Goal: Navigation & Orientation: Find specific page/section

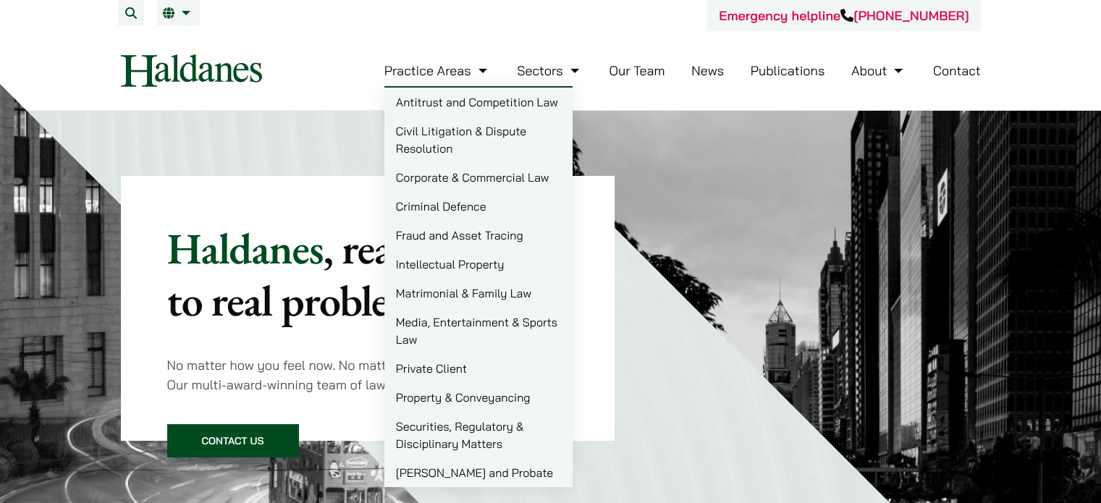
click at [483, 269] on link "Intellectual Property" at bounding box center [478, 264] width 188 height 29
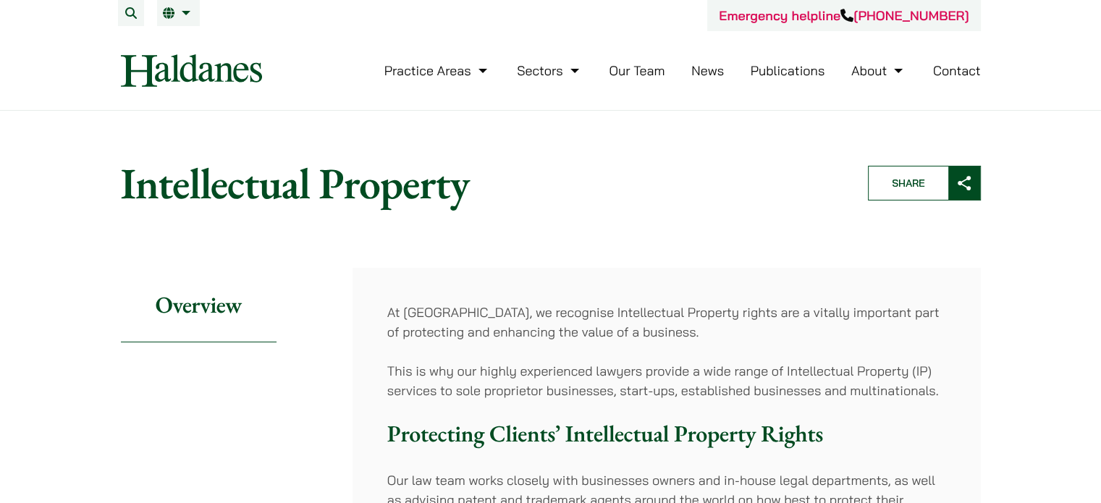
click at [643, 73] on link "Our Team" at bounding box center [637, 70] width 56 height 17
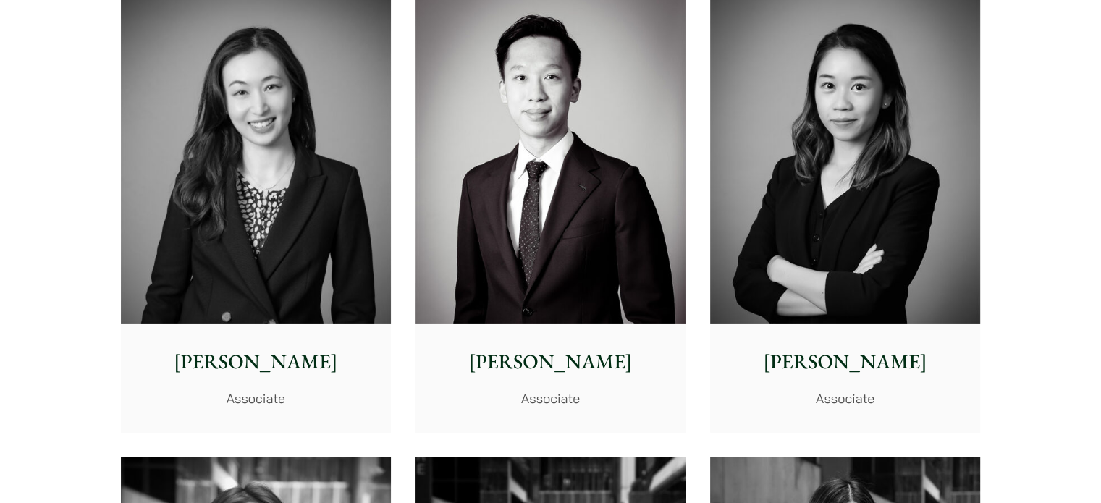
scroll to position [2889, 0]
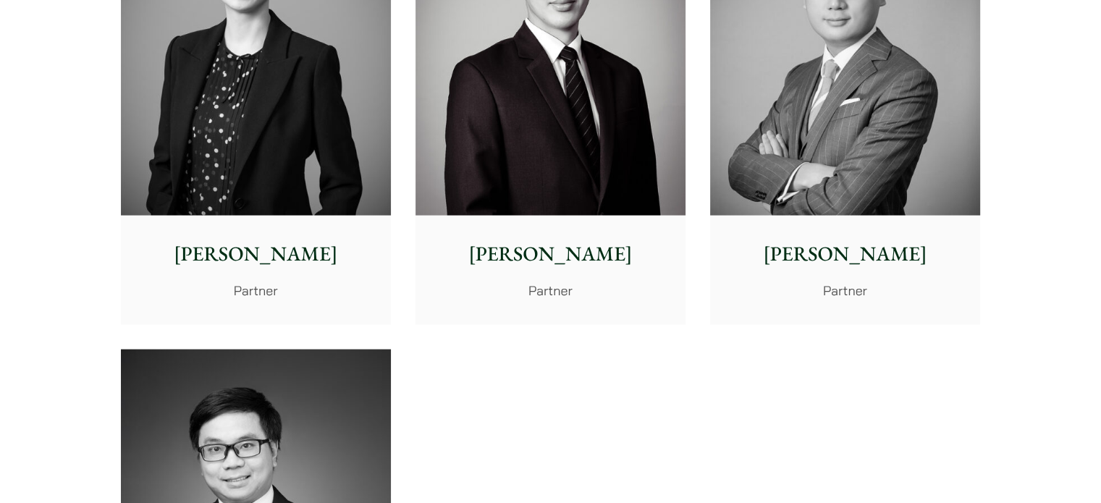
click at [861, 257] on p "[PERSON_NAME]" at bounding box center [845, 254] width 247 height 30
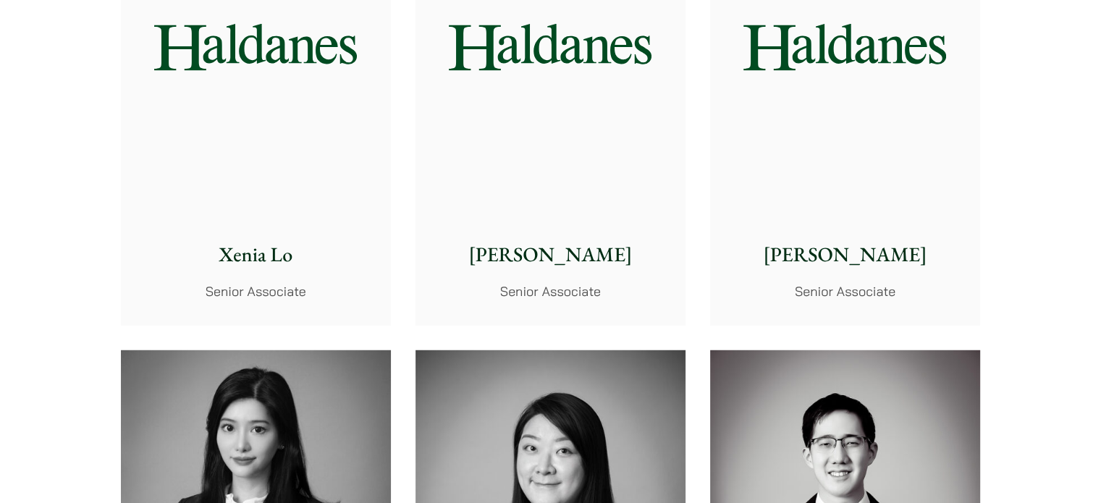
scroll to position [1476, 0]
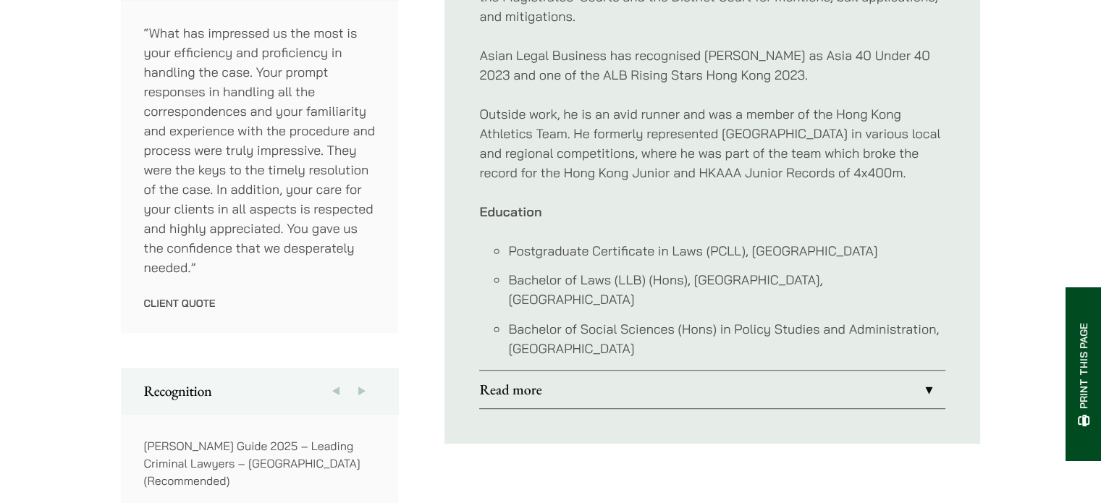
scroll to position [507, 0]
